Goal: Information Seeking & Learning: Learn about a topic

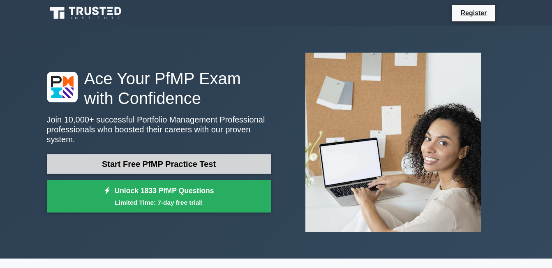
click at [155, 163] on link "Start Free PfMP Practice Test" at bounding box center [159, 164] width 225 height 20
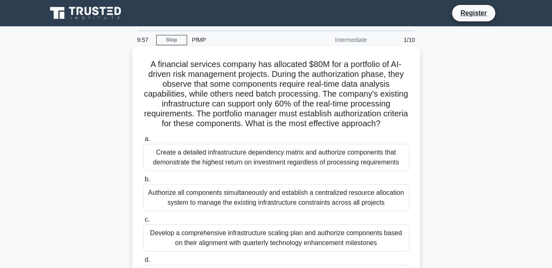
click at [155, 164] on div "Create a detailed infrastructure dependency matrix and authorize components tha…" at bounding box center [276, 157] width 267 height 27
click at [143, 142] on input "a. Create a detailed infrastructure dependency matrix and authorize components …" at bounding box center [143, 139] width 0 height 5
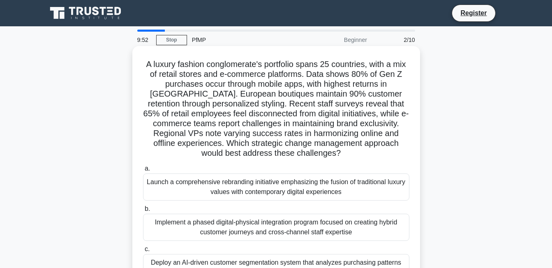
click at [203, 236] on div "Implement a phased digital-physical integration program focused on creating hyb…" at bounding box center [276, 227] width 267 height 27
click at [143, 212] on input "b. Implement a phased digital-physical integration program focused on creating …" at bounding box center [143, 208] width 0 height 5
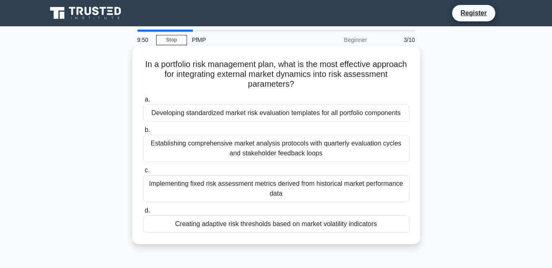
click at [208, 224] on div "Creating adaptive risk thresholds based on market volatility indicators" at bounding box center [276, 224] width 267 height 17
click at [143, 213] on input "d. Creating adaptive risk thresholds based on market volatility indicators" at bounding box center [143, 210] width 0 height 5
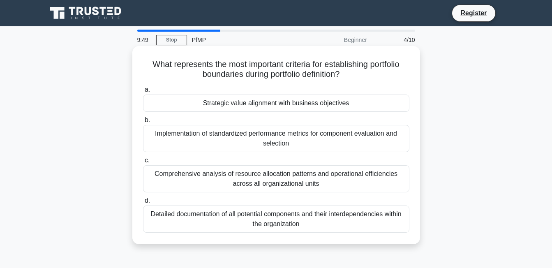
click at [219, 189] on div "Comprehensive analysis of resource allocation patterns and operational efficien…" at bounding box center [276, 178] width 267 height 27
click at [143, 163] on input "c. Comprehensive analysis of resource allocation patterns and operational effic…" at bounding box center [143, 160] width 0 height 5
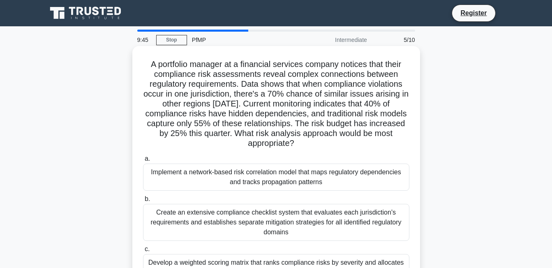
click at [209, 216] on div "Create an extensive compliance checklist system that evaluates each jurisdictio…" at bounding box center [276, 222] width 267 height 37
click at [143, 202] on input "b. Create an extensive compliance checklist system that evaluates each jurisdic…" at bounding box center [143, 199] width 0 height 5
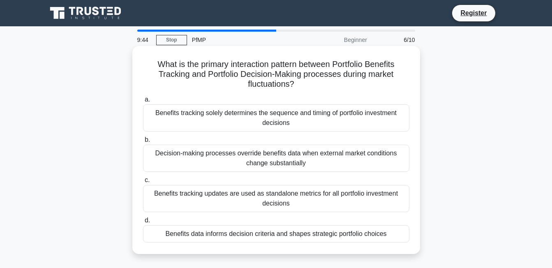
click at [216, 198] on div "Benefits tracking updates are used as standalone metrics for all portfolio inve…" at bounding box center [276, 198] width 267 height 27
click at [143, 183] on input "c. Benefits tracking updates are used as standalone metrics for all portfolio i…" at bounding box center [143, 180] width 0 height 5
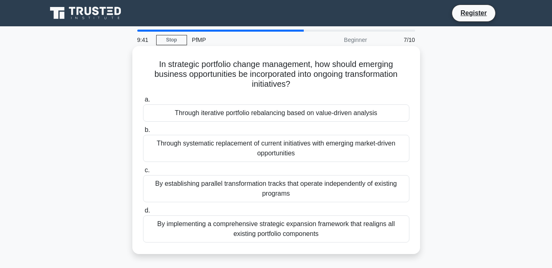
click at [234, 113] on div "Through iterative portfolio rebalancing based on value-driven analysis" at bounding box center [276, 112] width 267 height 17
click at [143, 102] on input "a. Through iterative portfolio rebalancing based on value-driven analysis" at bounding box center [143, 99] width 0 height 5
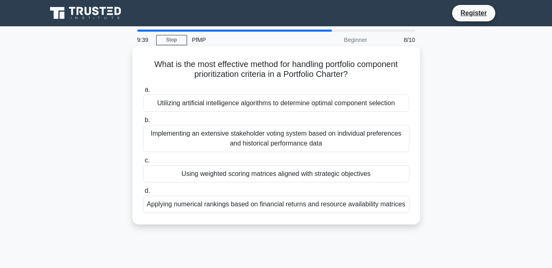
click at [238, 103] on div "Utilizing artificial intelligence algorithms to determine optimal component sel…" at bounding box center [276, 103] width 267 height 17
click at [143, 93] on input "a. Utilizing artificial intelligence algorithms to determine optimal component …" at bounding box center [143, 89] width 0 height 5
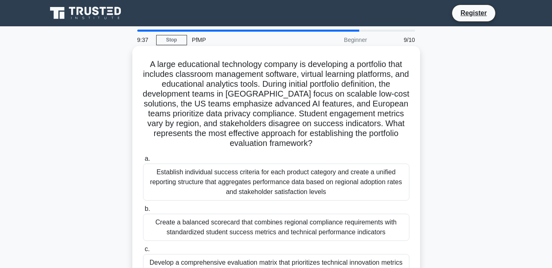
click at [215, 223] on div "Create a balanced scorecard that combines regional compliance requirements with…" at bounding box center [276, 227] width 267 height 27
click at [143, 212] on input "b. Create a balanced scorecard that combines regional compliance requirements w…" at bounding box center [143, 208] width 0 height 5
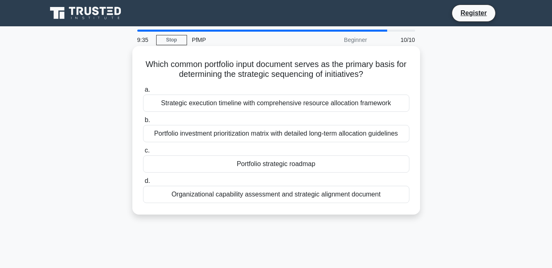
click at [246, 107] on div "Strategic execution timeline with comprehensive resource allocation framework" at bounding box center [276, 103] width 267 height 17
click at [143, 93] on input "a. Strategic execution timeline with comprehensive resource allocation framework" at bounding box center [143, 89] width 0 height 5
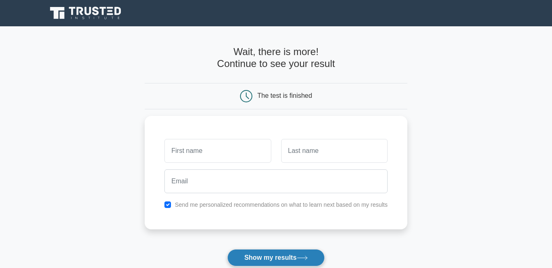
click at [256, 253] on button "Show my results" at bounding box center [275, 257] width 97 height 17
type input "hgy"
click at [299, 257] on button "Show my results" at bounding box center [275, 257] width 97 height 17
type input "uh"
click at [299, 257] on button "Show my results" at bounding box center [275, 257] width 97 height 17
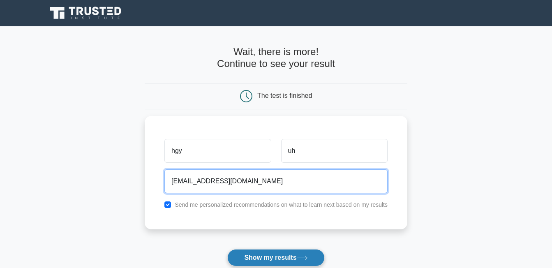
type input "[EMAIL_ADDRESS][DOMAIN_NAME]"
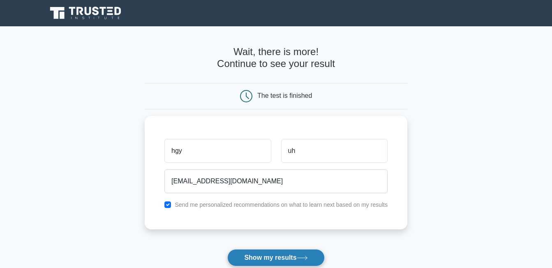
click at [298, 258] on button "Show my results" at bounding box center [275, 257] width 97 height 17
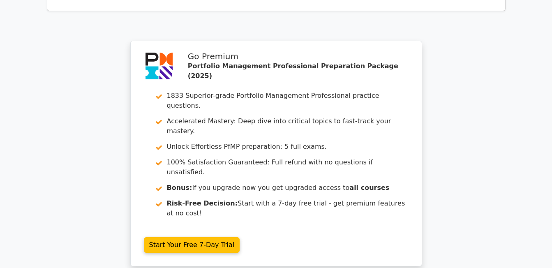
scroll to position [1551, 0]
